Goal: Entertainment & Leisure: Consume media (video, audio)

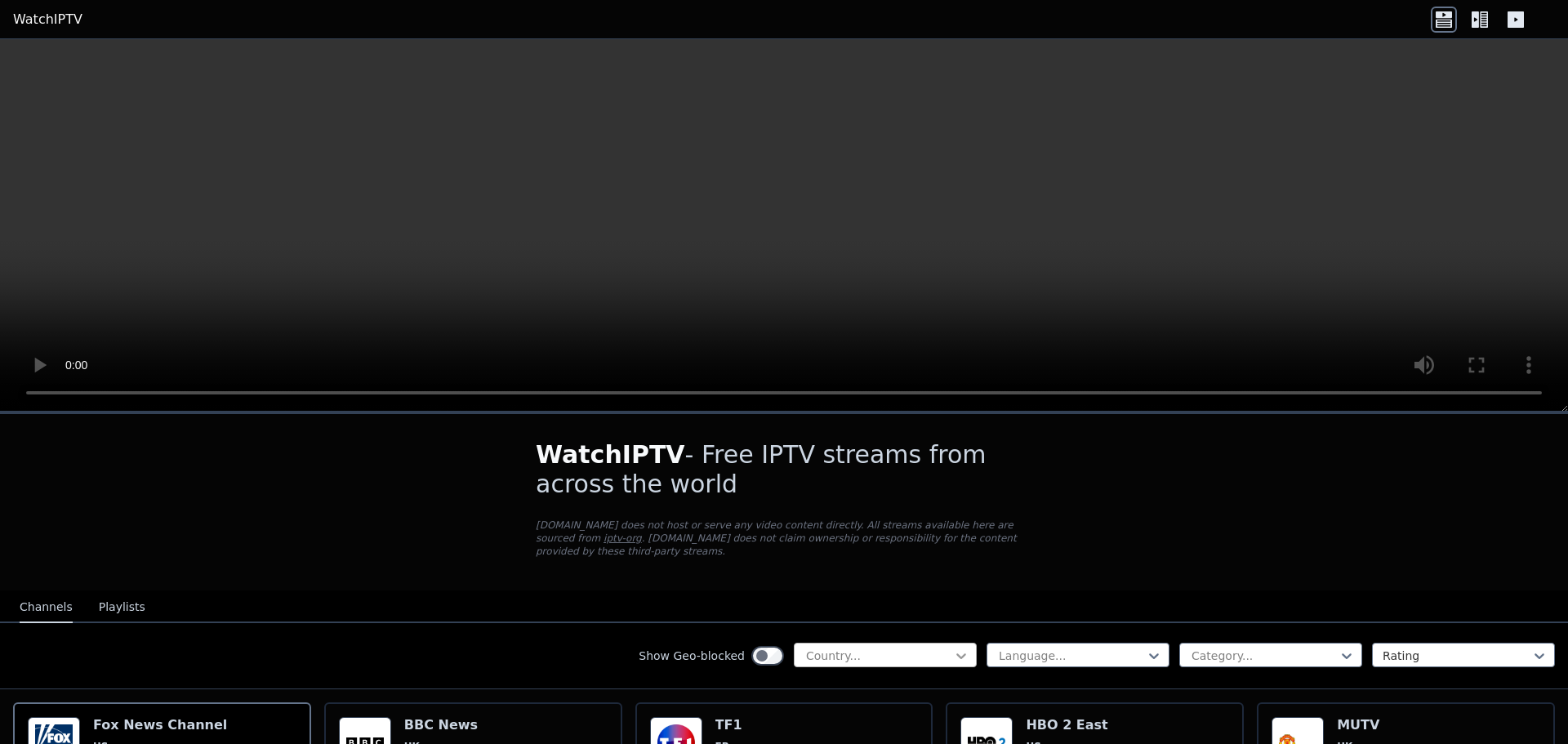
click at [953, 647] on icon at bounding box center [961, 656] width 16 height 16
type input "*****"
click at [854, 679] on div "[GEOGRAPHIC_DATA]" at bounding box center [885, 692] width 183 height 30
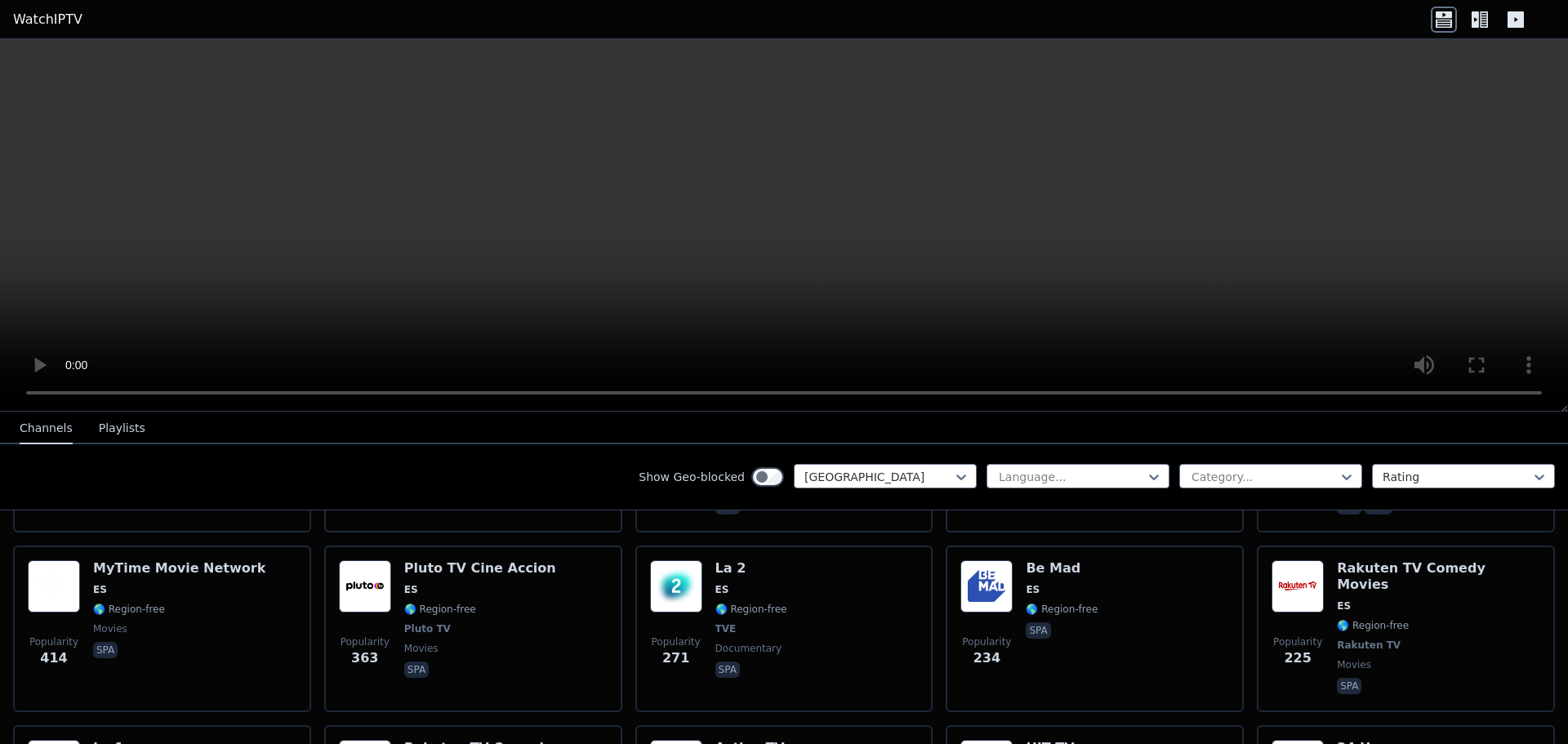
scroll to position [284, 0]
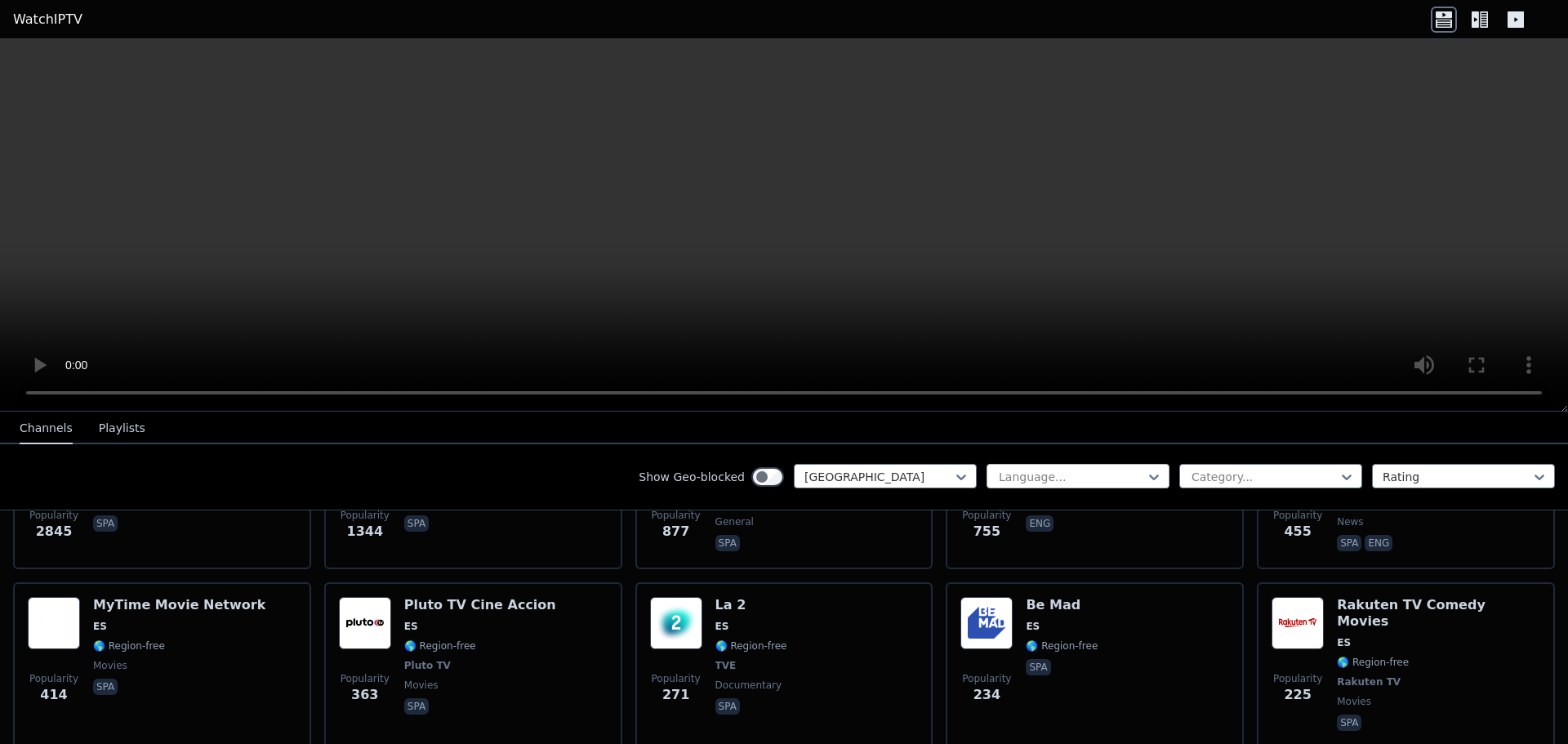
click at [1087, 473] on div at bounding box center [1071, 477] width 149 height 16
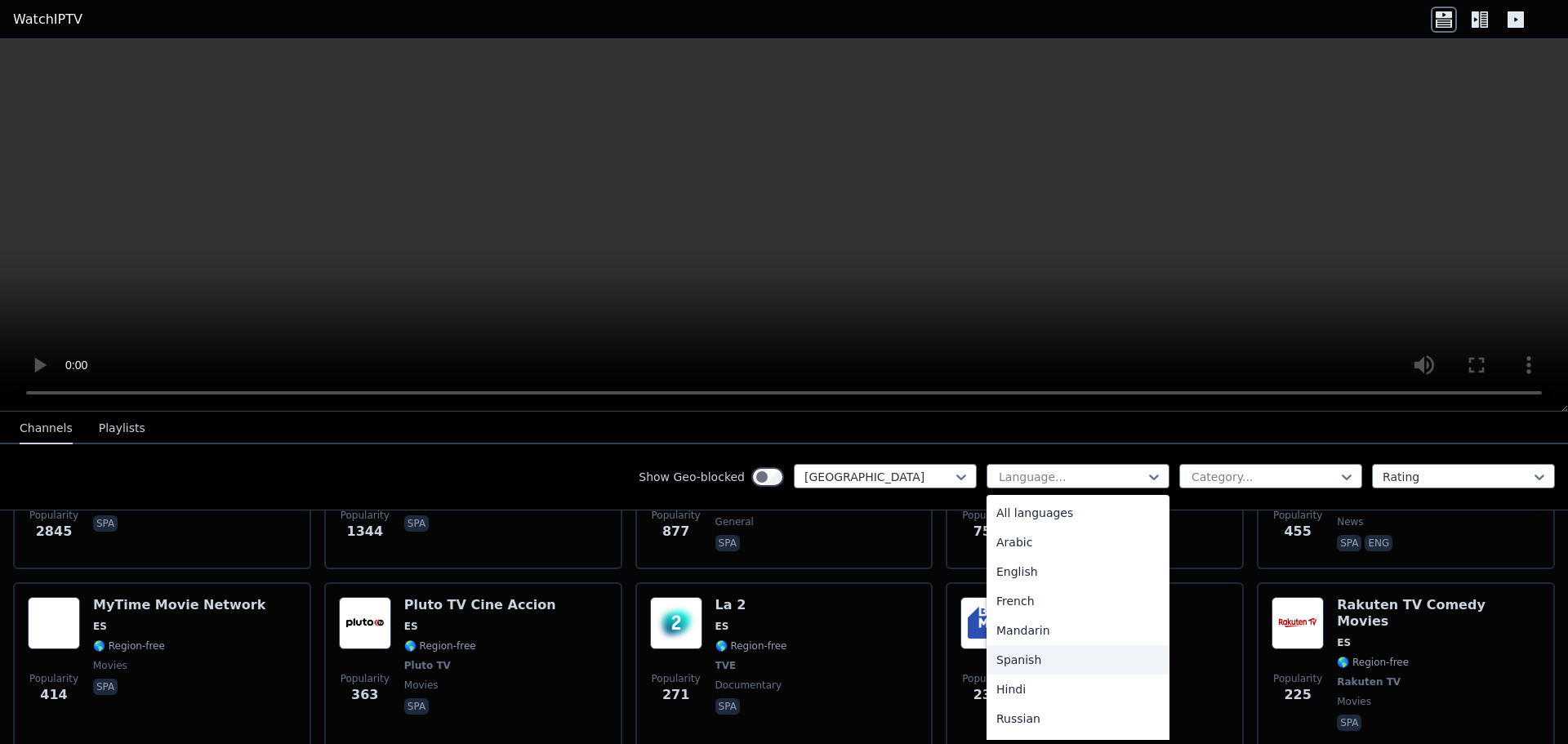
click at [1013, 662] on div "Spanish" at bounding box center [1078, 659] width 183 height 30
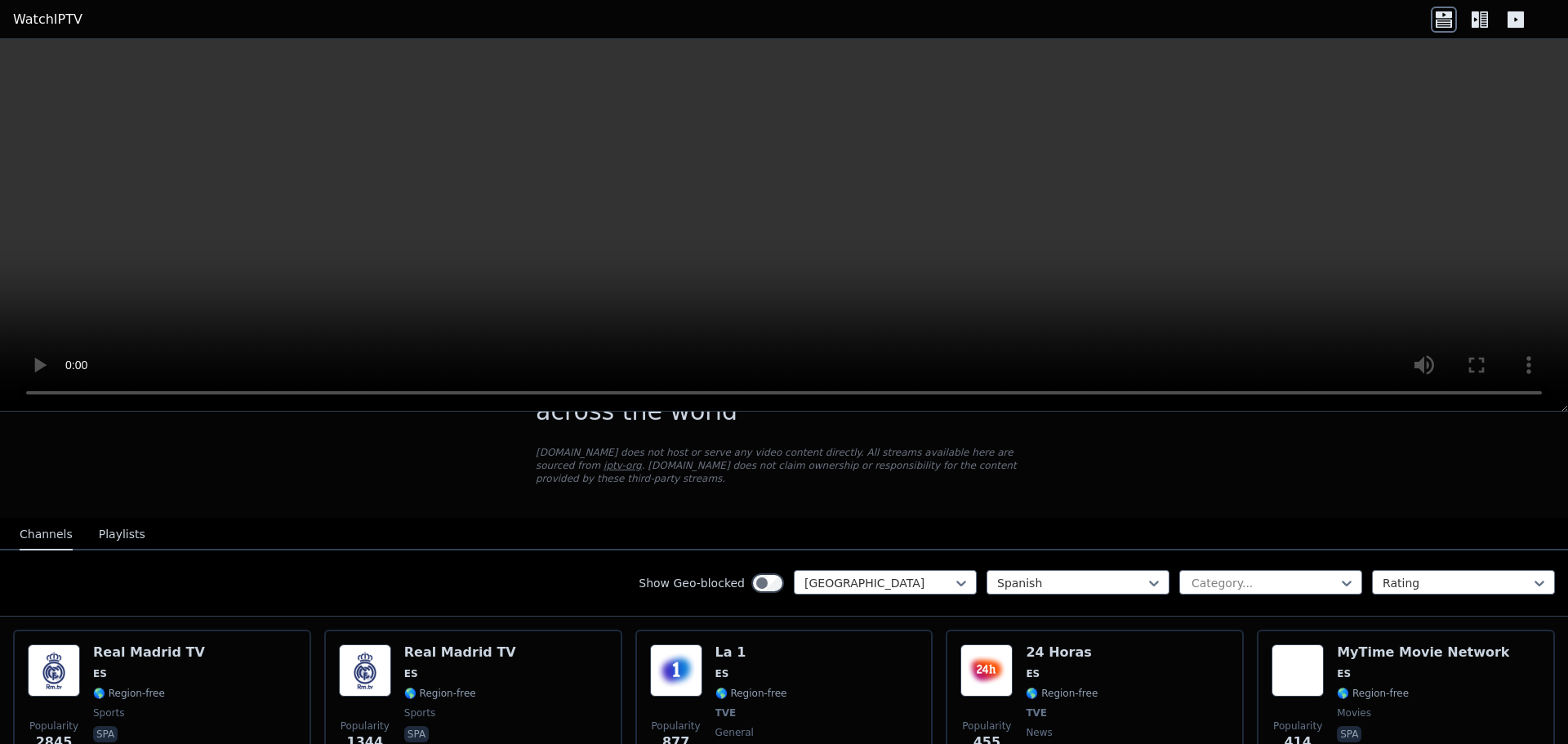
scroll to position [136, 0]
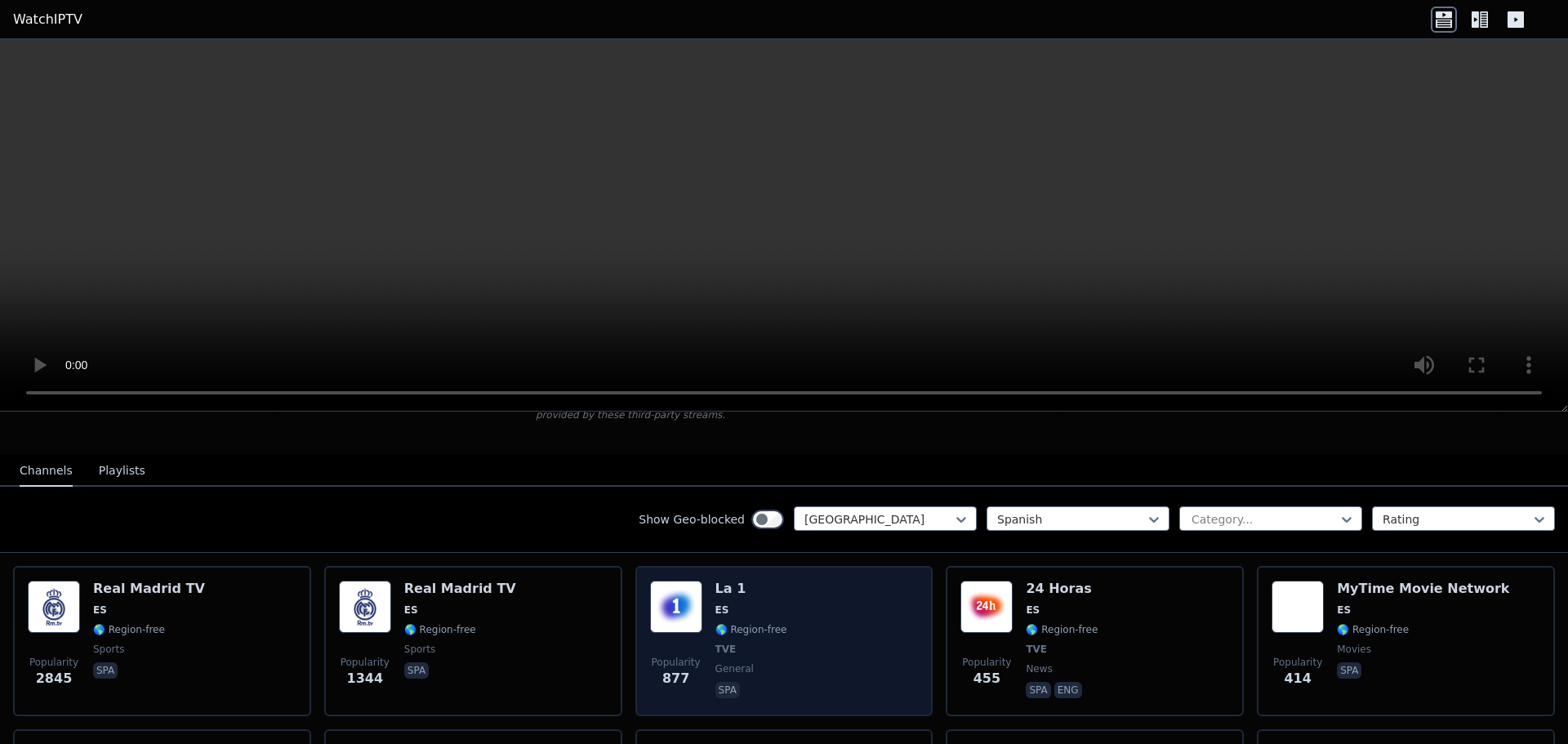
click at [798, 586] on div "Popularity 877 La 1 ES 🌎 Region-free TVE general spa" at bounding box center [785, 641] width 269 height 121
drag, startPoint x: 805, startPoint y: 563, endPoint x: 784, endPoint y: 566, distance: 21.2
